Goal: Find specific page/section: Find specific page/section

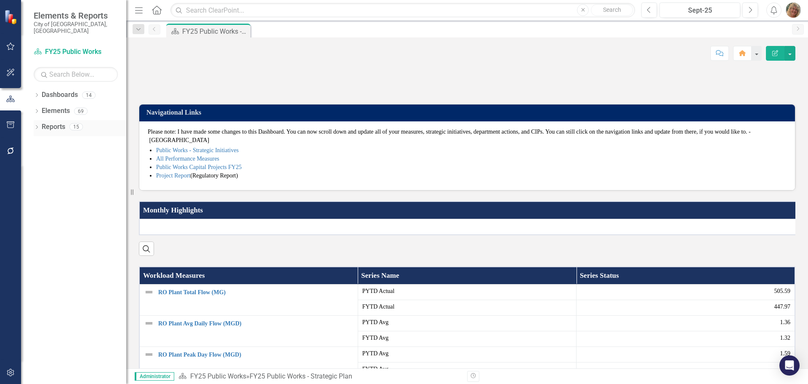
click at [54, 122] on link "Reports" at bounding box center [54, 127] width 24 height 10
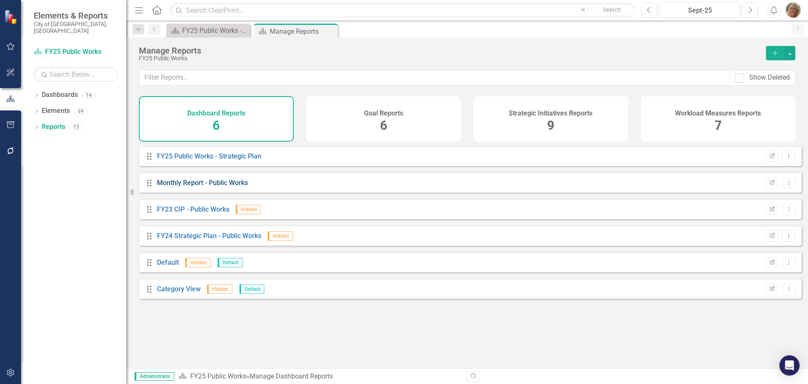
click at [181, 187] on link "Monthly Report - Public Works" at bounding box center [202, 183] width 91 height 8
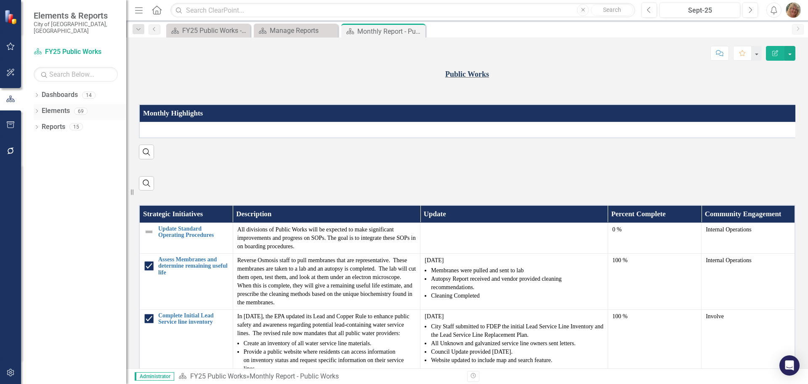
click at [40, 105] on div "Dropdown Elements 69" at bounding box center [80, 112] width 93 height 16
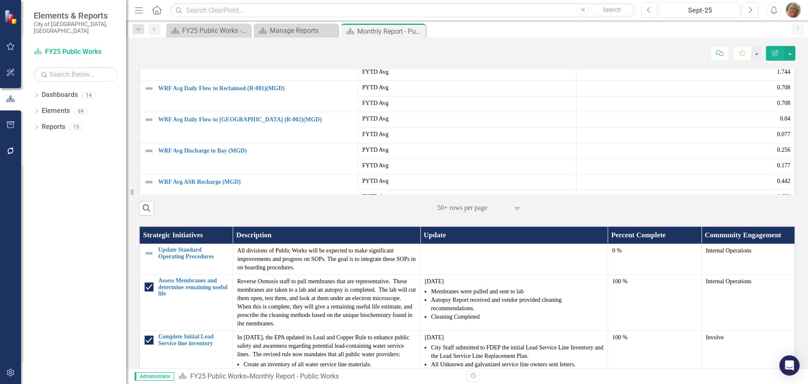
scroll to position [274, 0]
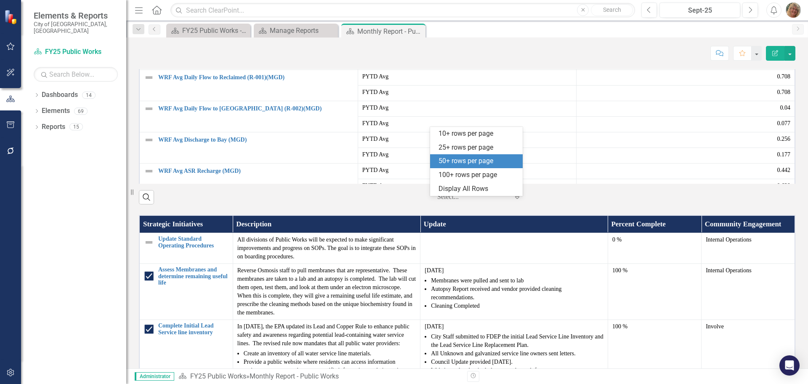
click at [462, 203] on div at bounding box center [473, 196] width 72 height 11
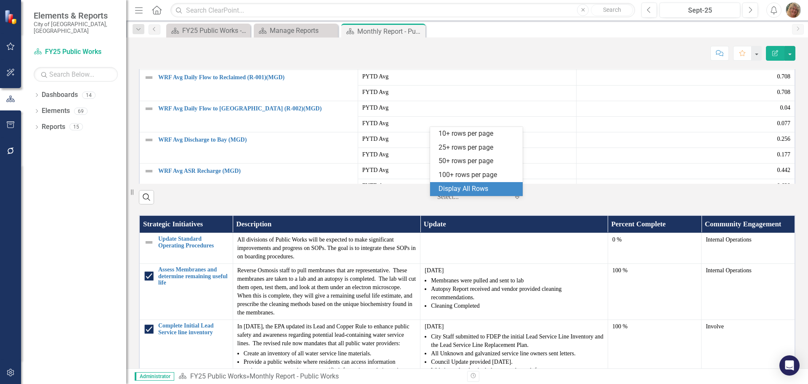
click at [456, 188] on div "Display All Rows" at bounding box center [478, 189] width 79 height 10
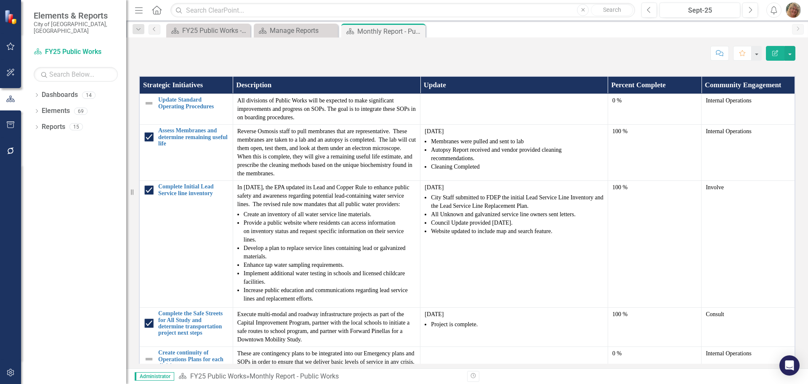
scroll to position [346, 0]
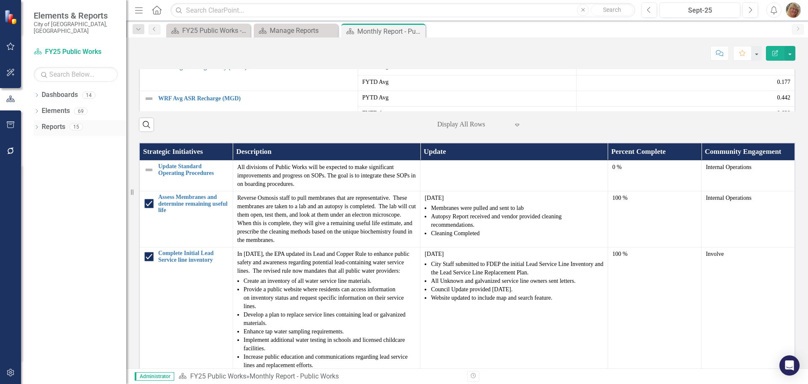
click at [38, 125] on icon "Dropdown" at bounding box center [37, 127] width 6 height 5
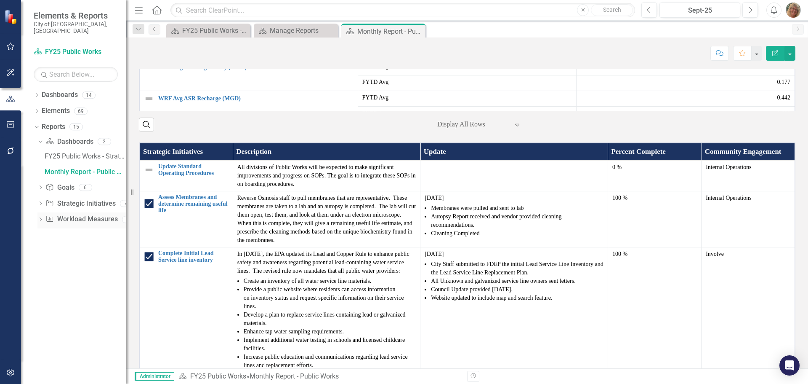
click at [69, 215] on link "Workload Measures Workload Measures" at bounding box center [81, 219] width 72 height 10
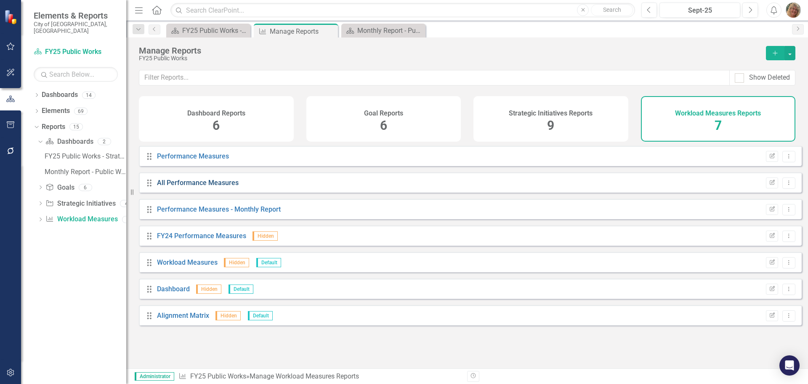
click at [184, 187] on link "All Performance Measures" at bounding box center [198, 183] width 82 height 8
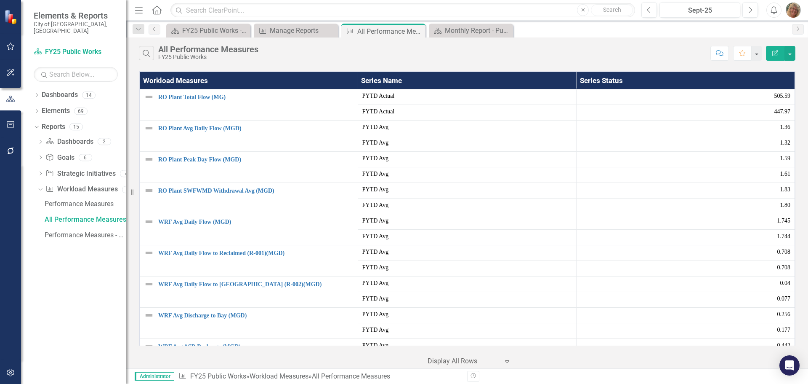
click at [458, 361] on div at bounding box center [464, 360] width 72 height 11
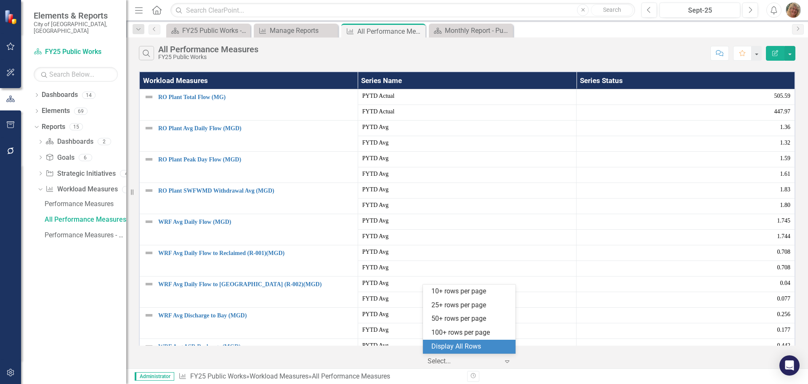
click at [463, 347] on div "Display All Rows" at bounding box center [471, 346] width 79 height 10
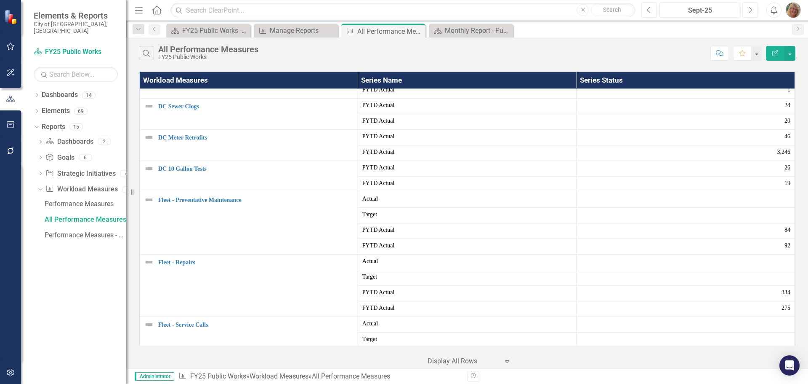
scroll to position [435, 0]
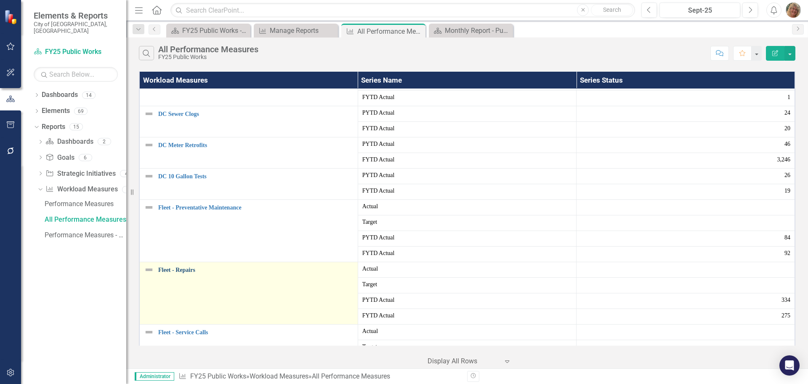
click at [176, 269] on link "Fleet - Repairs" at bounding box center [255, 270] width 195 height 6
